Goal: Navigation & Orientation: Find specific page/section

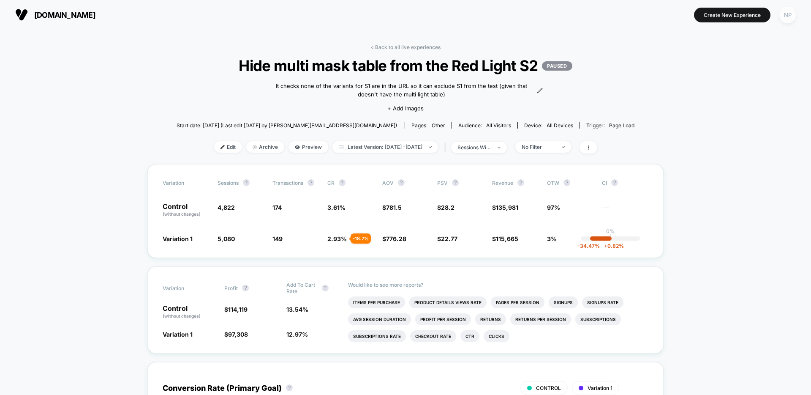
click at [790, 17] on div "NP" at bounding box center [788, 15] width 16 height 16
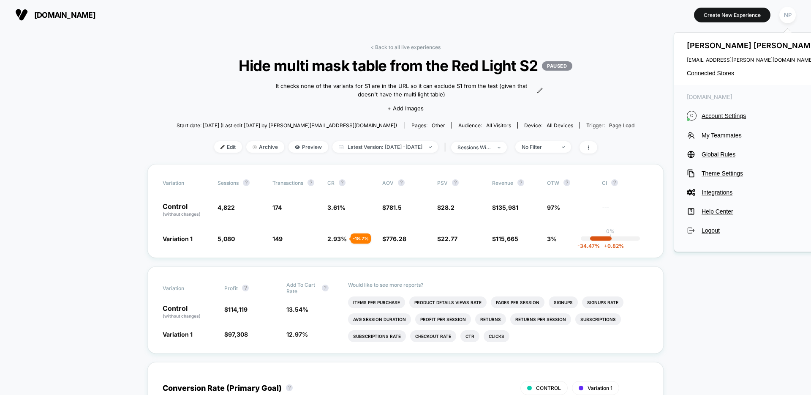
click at [704, 76] on div "[PERSON_NAME] [PERSON_NAME][EMAIL_ADDRESS][PERSON_NAME][DOMAIN_NAME] Connected …" at bounding box center [754, 59] width 159 height 52
click at [706, 73] on span "Connected Stores" at bounding box center [754, 73] width 134 height 7
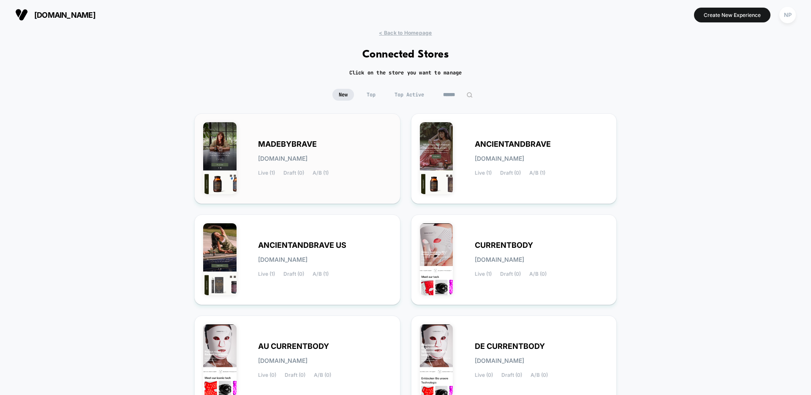
click at [324, 162] on div "MADEBYBRAVE [DOMAIN_NAME] Live (1) Draft (0) A/B (1)" at bounding box center [325, 158] width 134 height 35
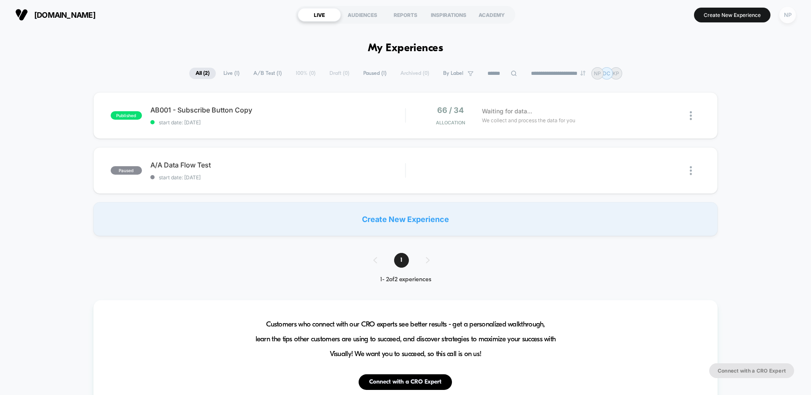
click at [786, 18] on div "NP" at bounding box center [788, 15] width 16 height 16
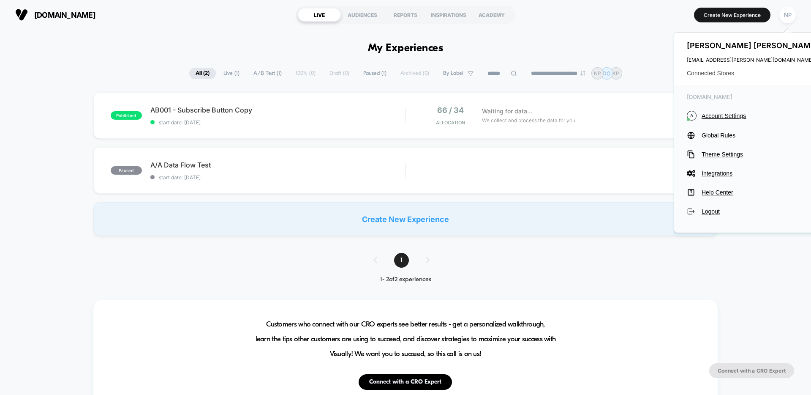
click at [706, 73] on span "Connected Stores" at bounding box center [754, 73] width 134 height 7
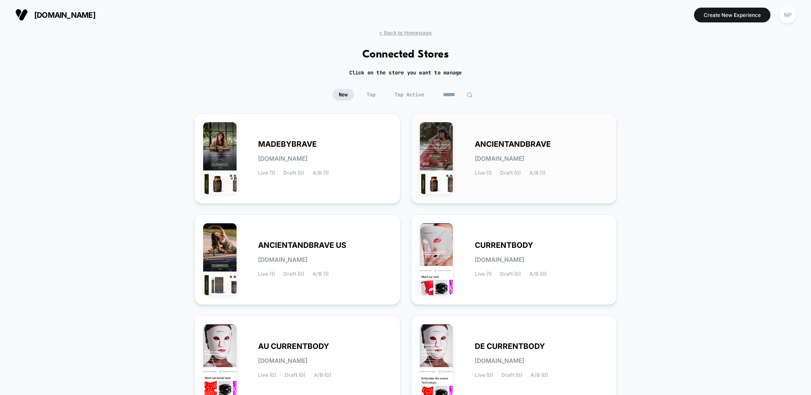
click at [525, 158] on span "[DOMAIN_NAME]" at bounding box center [499, 159] width 49 height 6
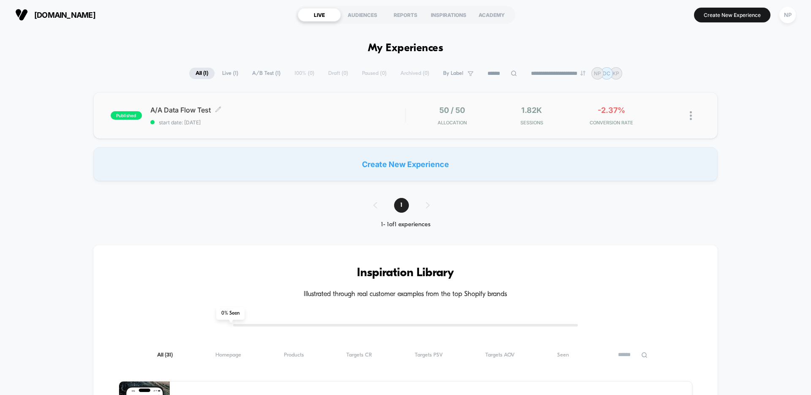
click at [302, 115] on div "A/A Data Flow Test Click to edit experience details Click to edit experience de…" at bounding box center [277, 116] width 255 height 20
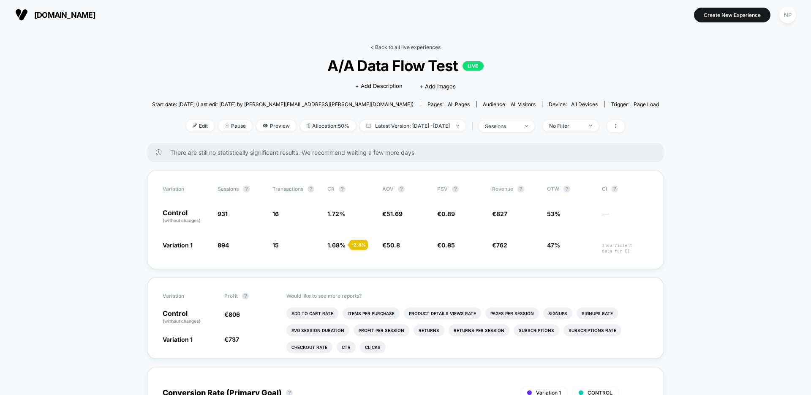
click at [423, 47] on link "< Back to all live experiences" at bounding box center [406, 47] width 70 height 6
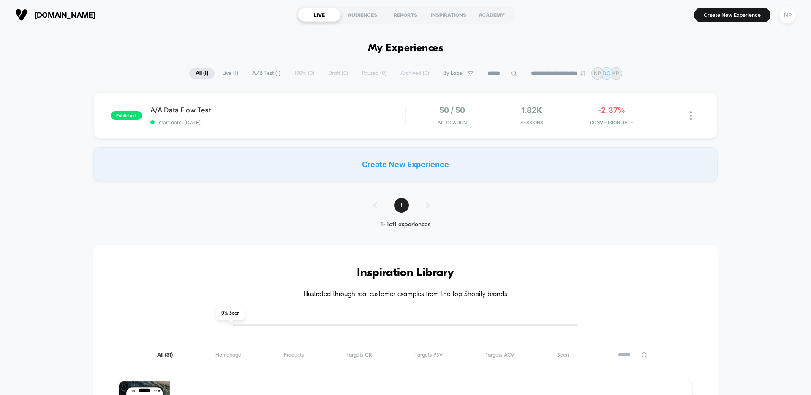
click at [789, 19] on div "NP" at bounding box center [788, 15] width 16 height 16
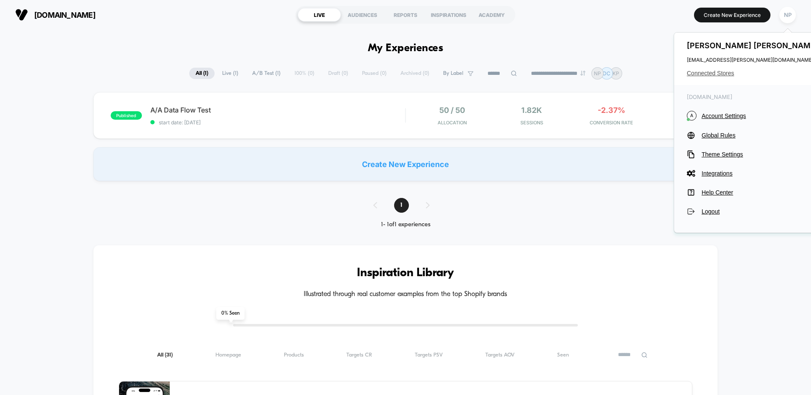
click at [722, 74] on span "Connected Stores" at bounding box center [754, 73] width 134 height 7
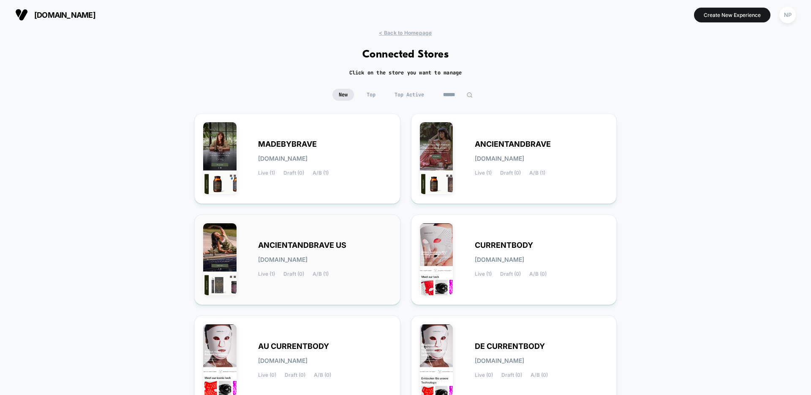
click at [330, 239] on div "ANCIENTANDBRAVE US [DOMAIN_NAME] Live (1) Draft (0) A/B (1)" at bounding box center [297, 259] width 188 height 73
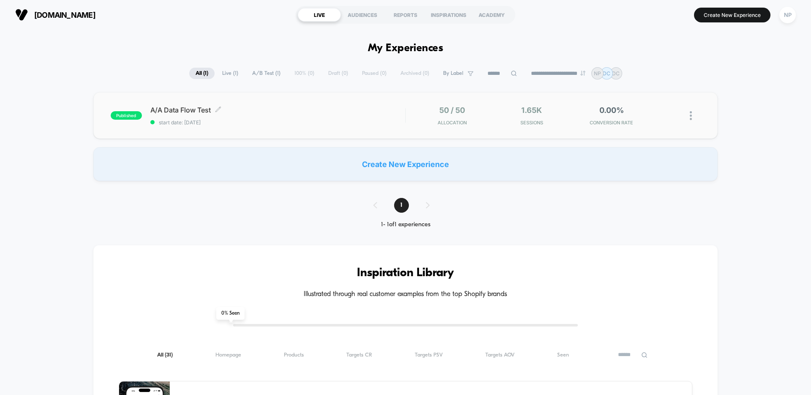
click at [340, 110] on span "A/A Data Flow Test Click to edit experience details" at bounding box center [277, 110] width 255 height 8
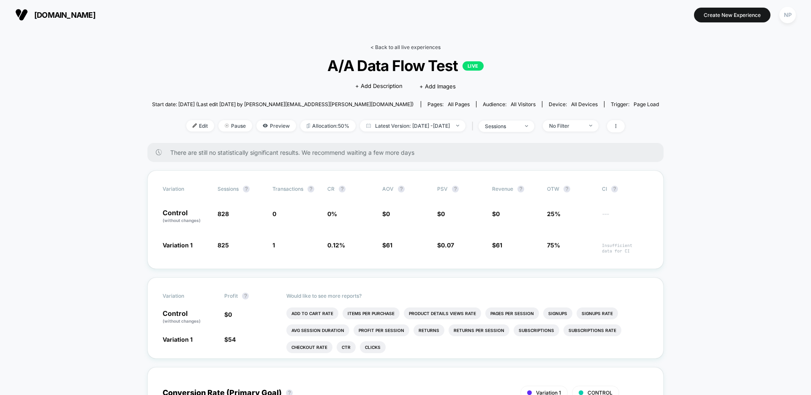
click at [388, 44] on link "< Back to all live experiences" at bounding box center [406, 47] width 70 height 6
